Goal: Task Accomplishment & Management: Manage account settings

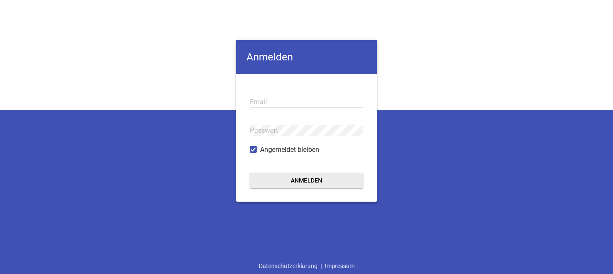
type input "[EMAIL_ADDRESS][DOMAIN_NAME]"
click at [317, 184] on button "Anmelden" at bounding box center [306, 180] width 113 height 15
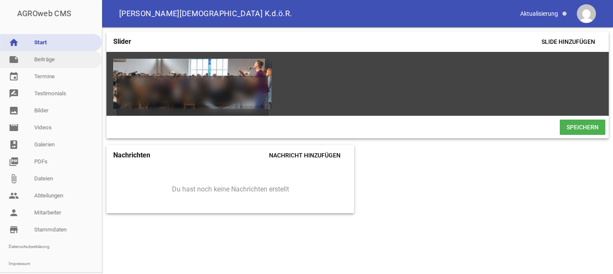
click at [47, 58] on link "note Beiträge" at bounding box center [51, 59] width 102 height 17
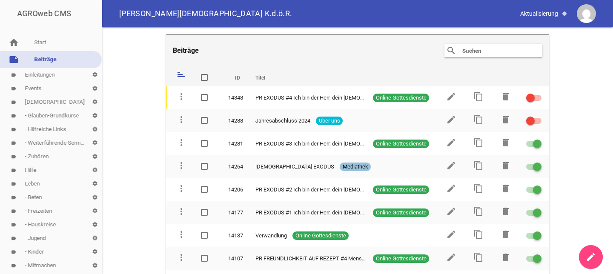
click at [463, 49] on input "text" at bounding box center [495, 51] width 68 height 10
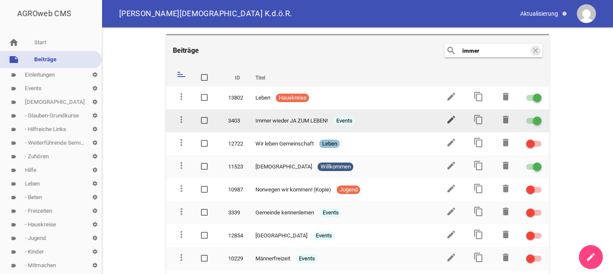
type input "immer"
click at [446, 118] on icon "edit" at bounding box center [451, 119] width 10 height 10
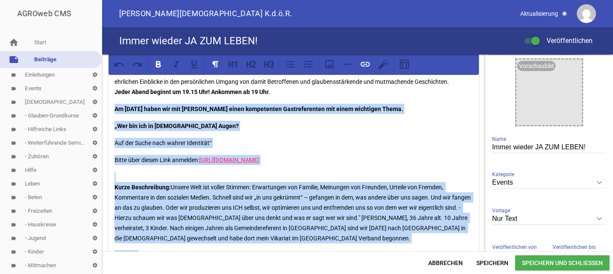
scroll to position [200, 0]
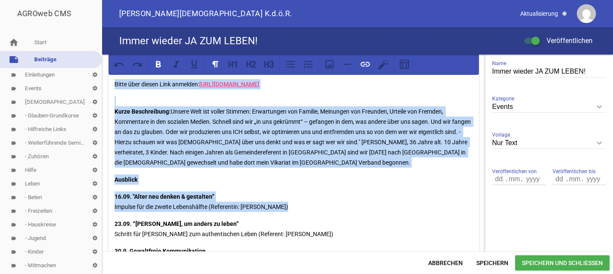
drag, startPoint x: 112, startPoint y: 227, endPoint x: 295, endPoint y: 214, distance: 183.4
click at [295, 214] on div "Ab dem [DATE] bis zum [DATE] sind wir an den Dienstagabenden wieder mit diesem …" at bounding box center [293, 124] width 370 height 491
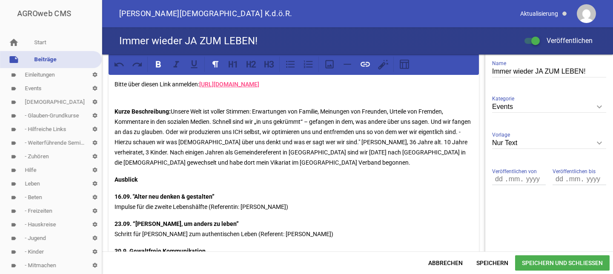
scroll to position [9, 0]
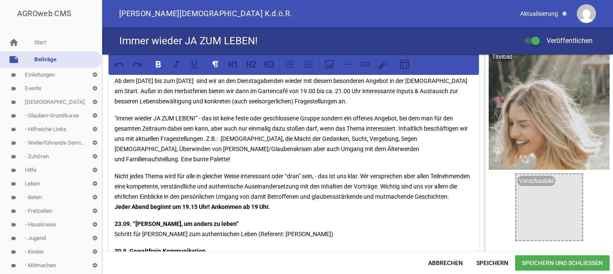
click at [275, 209] on p "Nicht jedes Thema wird für alle in gleicher Weise interessant oder “dran" sein,…" at bounding box center [293, 191] width 358 height 41
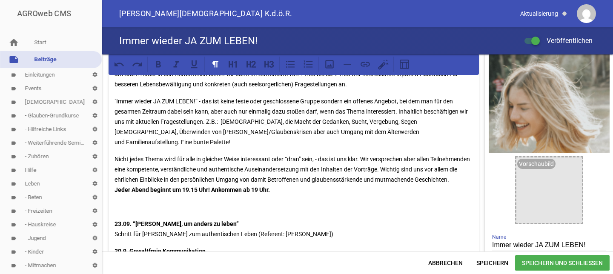
scroll to position [448, 0]
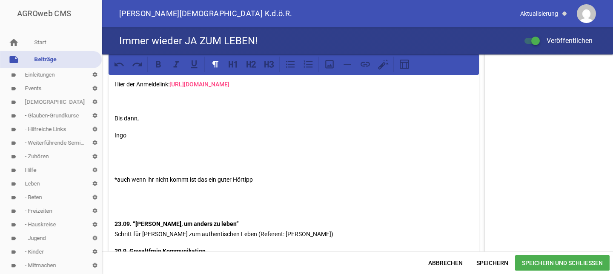
click at [275, 209] on p at bounding box center [293, 201] width 358 height 20
click at [114, 213] on div "Ab dem [DATE] bis zum [DATE] sind wir an den Dienstagabenden wieder mit diesem …" at bounding box center [293, 0] width 370 height 739
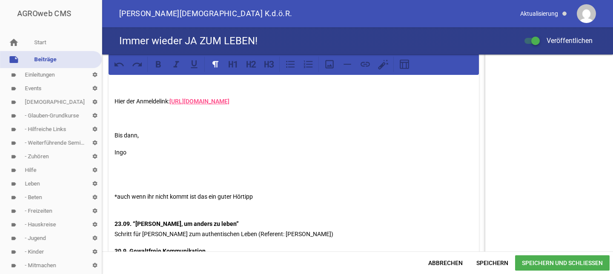
scroll to position [421, 0]
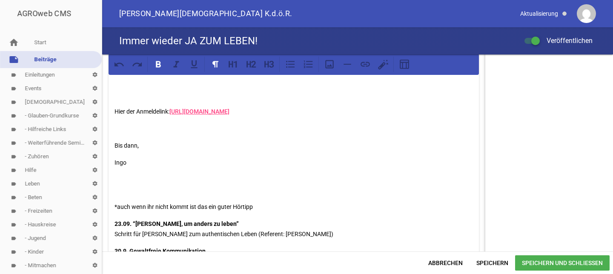
click at [114, 197] on div "Ab dem [DATE] bis zum [DATE] sind wir an den Dienstagabenden wieder mit diesem …" at bounding box center [293, 14] width 370 height 712
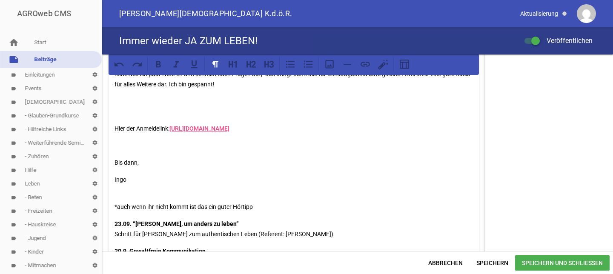
scroll to position [394, 0]
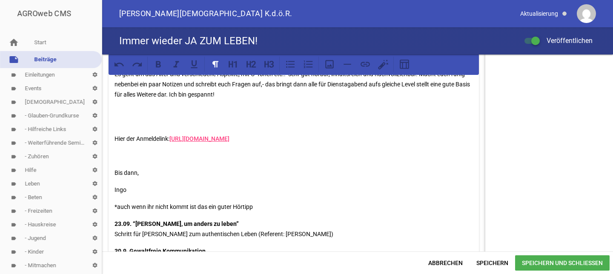
click at [114, 173] on div "Ab dem [DATE] bis zum [DATE] sind wir an den Dienstagabenden wieder mit diesem …" at bounding box center [293, 27] width 370 height 685
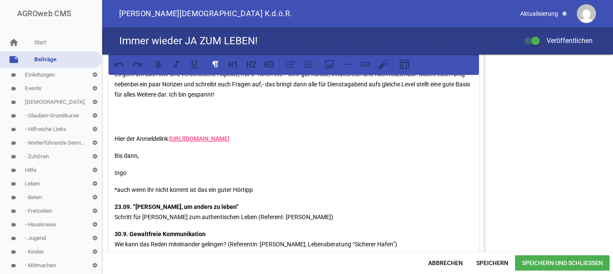
scroll to position [377, 0]
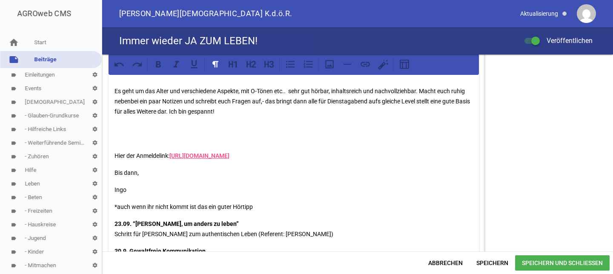
click at [115, 154] on p "Hier der Anmeldelink: [URL][DOMAIN_NAME]" at bounding box center [293, 156] width 358 height 10
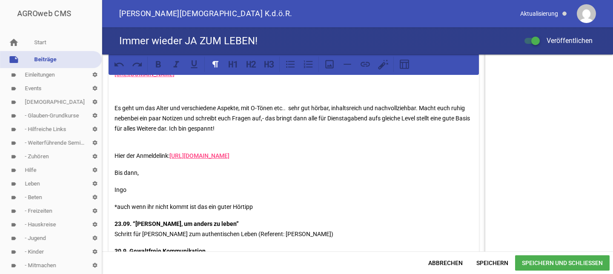
scroll to position [349, 0]
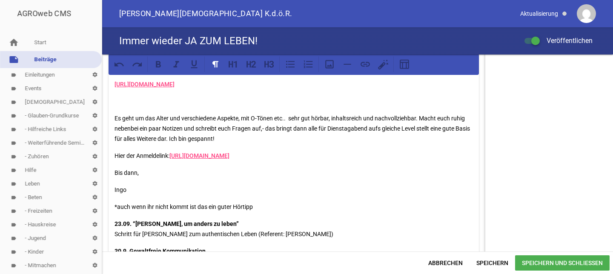
click at [114, 118] on p "Es geht um das Alter und verschiedene Aspekte, mit O-Tönen etc.. sehr gut hörba…" at bounding box center [293, 128] width 358 height 31
click at [114, 100] on link "[URL][DOMAIN_NAME]" at bounding box center [144, 101] width 60 height 7
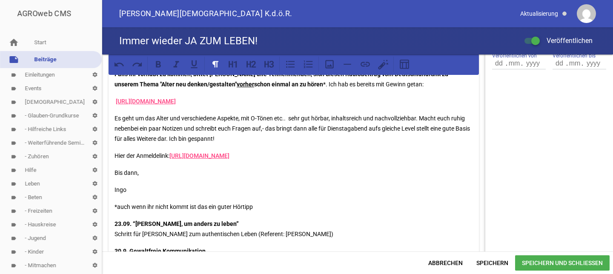
click at [450, 94] on div "Ab dem [DATE] bis zum [DATE] sind wir an den Dienstagabenden wieder mit diesem …" at bounding box center [293, 66] width 370 height 607
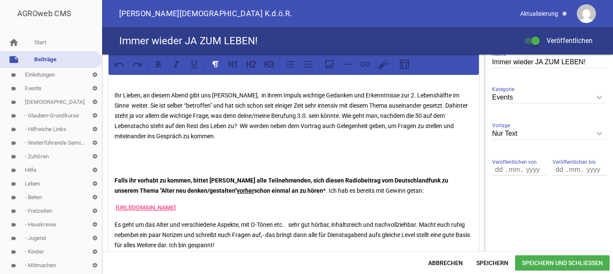
click at [114, 180] on div "Ab dem [DATE] bis zum [DATE] sind wir an den Dienstagabenden wieder mit diesem …" at bounding box center [293, 173] width 370 height 607
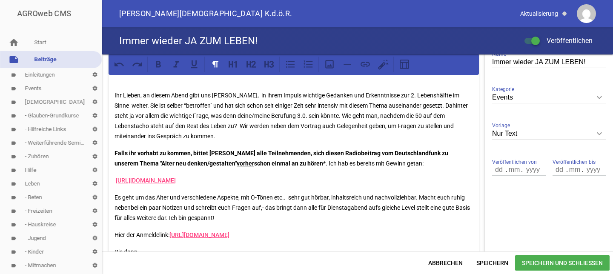
click at [116, 197] on p "Es geht um das Alter und verschiedene Aspekte, mit O-Tönen etc.. sehr gut hörba…" at bounding box center [293, 207] width 358 height 31
click at [116, 106] on p "Ihr Lieben, an diesem Abend gibt uns [PERSON_NAME], in ihrem Impuls wichtige Ge…" at bounding box center [293, 115] width 358 height 51
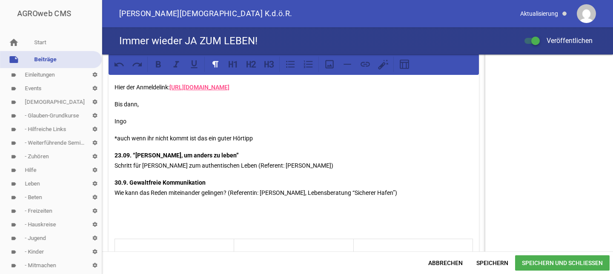
scroll to position [353, 0]
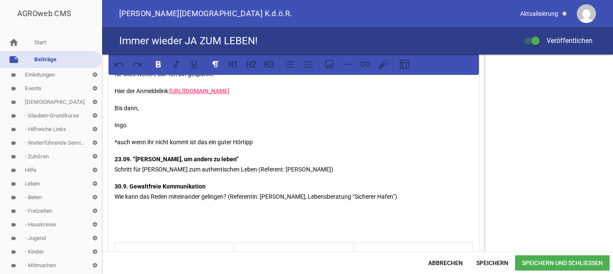
click at [115, 159] on strong "23.09. “[PERSON_NAME], um anders zu leben”" at bounding box center [176, 159] width 124 height 7
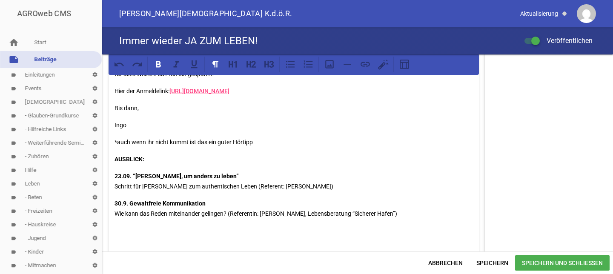
click at [564, 261] on span "Speichern und Schließen" at bounding box center [562, 262] width 94 height 15
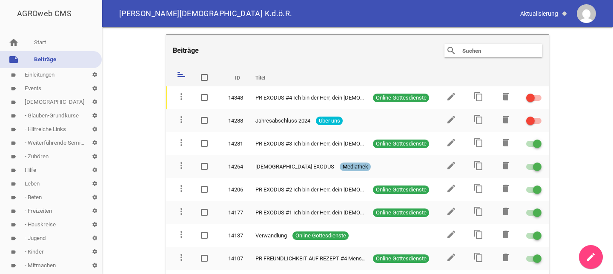
click at [473, 52] on input "text" at bounding box center [495, 51] width 68 height 10
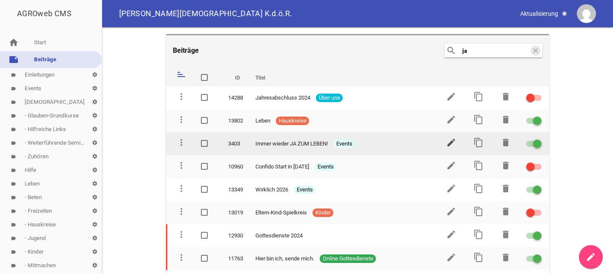
type input "ja"
click at [446, 142] on icon "edit" at bounding box center [451, 142] width 10 height 10
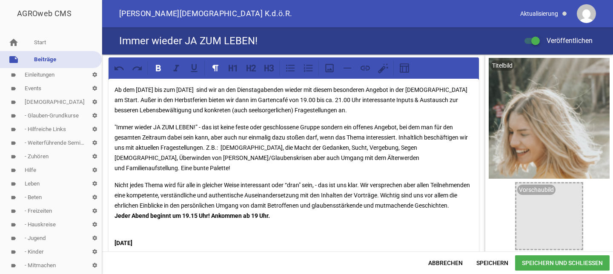
click at [413, 233] on p "[DATE]" at bounding box center [293, 238] width 358 height 20
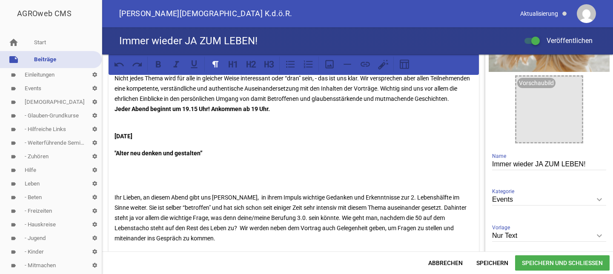
click at [114, 185] on div "Ab dem [DATE] bis zum [DATE] sind wir an den Dienstagabenden wieder mit diesem …" at bounding box center [293, 270] width 370 height 596
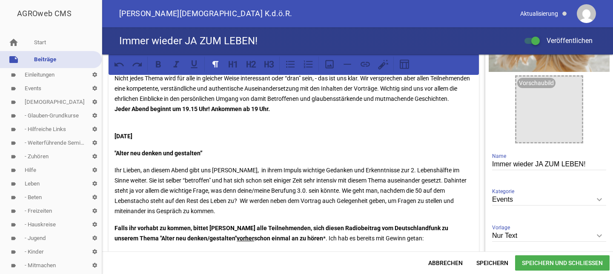
click at [228, 155] on p ""Alter neu denken und gestalten”" at bounding box center [293, 153] width 358 height 10
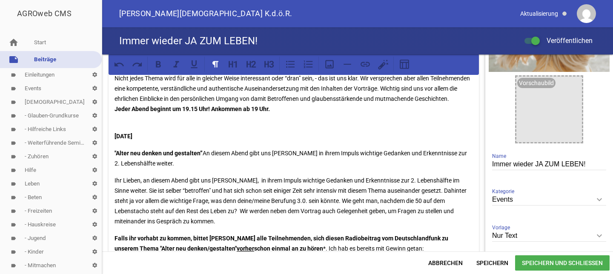
click at [202, 152] on p ""Alter neu denken und gestalten” An diesem Abend gibt uns Maria Beugel in ihrem…" at bounding box center [293, 158] width 358 height 20
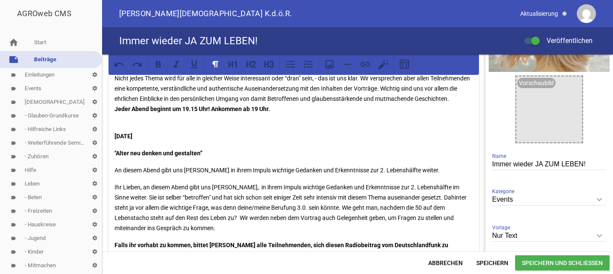
click at [134, 197] on p "Ihr Lieben, an diesem Abend gibt uns [PERSON_NAME], in ihrem Impuls wichtige Ge…" at bounding box center [293, 207] width 358 height 51
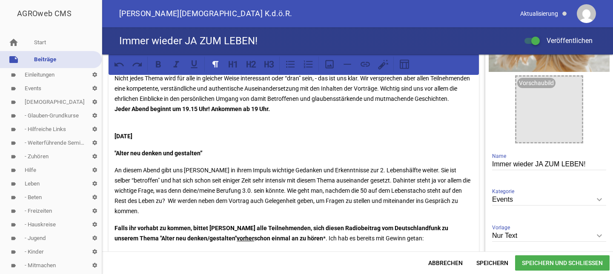
click at [570, 263] on span "Speichern und Schließen" at bounding box center [562, 262] width 94 height 15
